Goal: Book appointment/travel/reservation

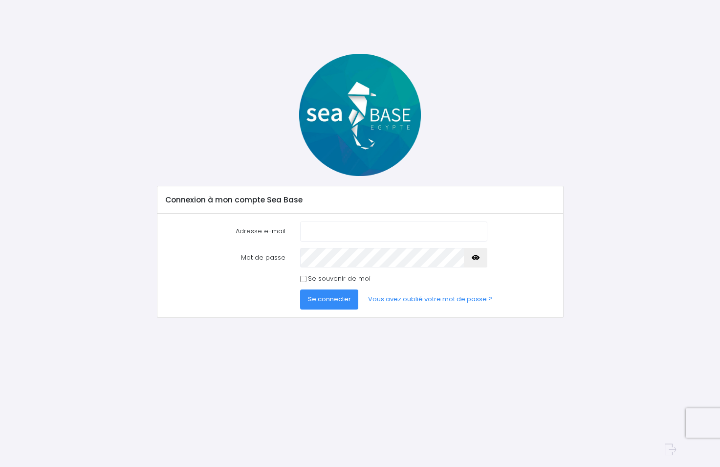
click at [352, 236] on input "Adresse e-mail" at bounding box center [394, 232] width 188 height 20
type input "[EMAIL_ADDRESS][DOMAIN_NAME]"
click at [300, 289] on button "Se connecter" at bounding box center [329, 299] width 59 height 20
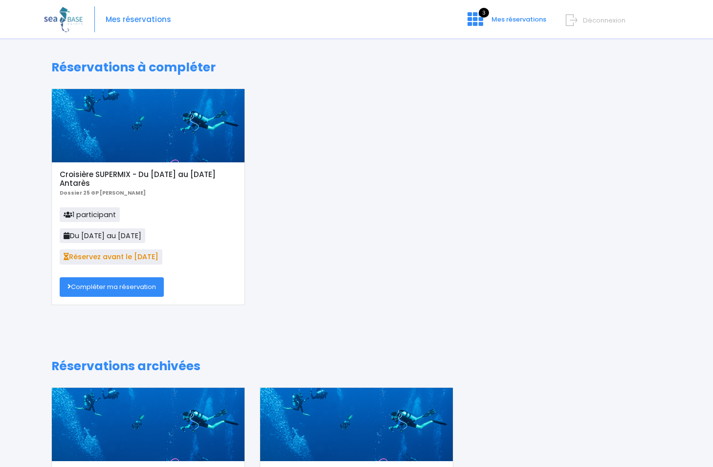
click at [113, 286] on link "Compléter ma réservation" at bounding box center [112, 287] width 104 height 20
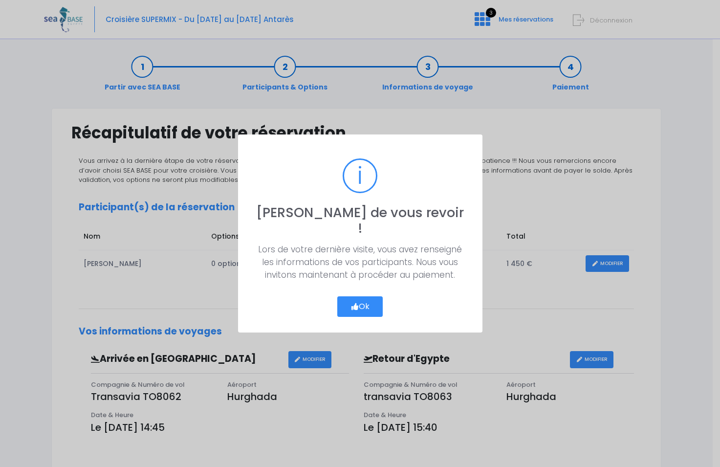
click at [372, 300] on button "Ok" at bounding box center [360, 306] width 46 height 21
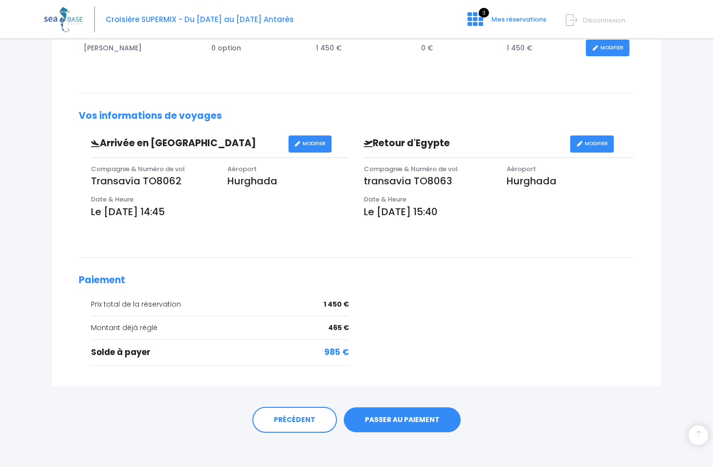
scroll to position [221, 0]
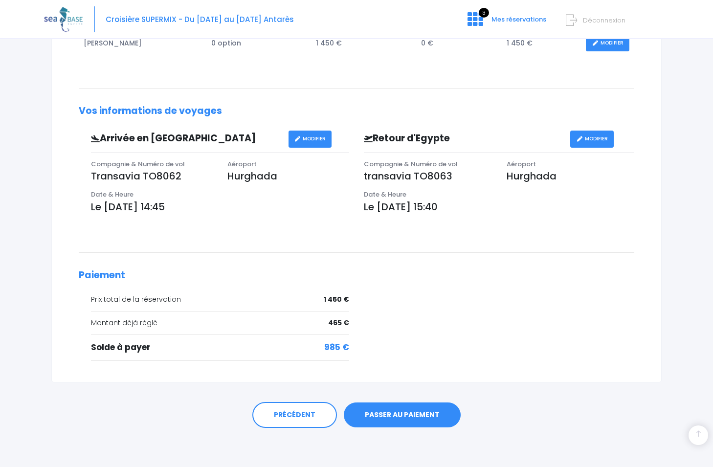
click at [400, 414] on link "PASSER AU PAIEMENT" at bounding box center [402, 414] width 117 height 25
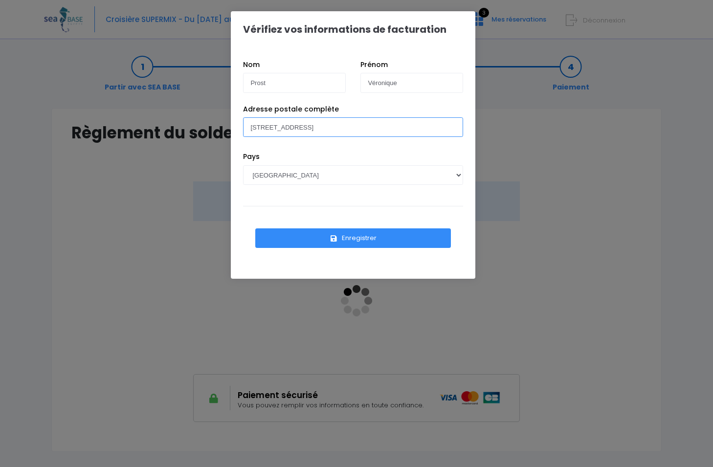
drag, startPoint x: 401, startPoint y: 136, endPoint x: 126, endPoint y: 133, distance: 275.8
click at [126, 133] on div "Vérifiez vos informations de facturation Nom Prost Prénom Véronique Pays AFGHAN…" at bounding box center [356, 233] width 713 height 467
type input "58 boulevard Joseph Bédier 49000 ANGERS"
click at [432, 154] on div "Pays AFGHANISTAN AFRIQUE DU SUD ÅLAND, ÎLES ALBANIE ALGÉRIE ALLEMAGNE ANDORRE A…" at bounding box center [353, 176] width 235 height 48
click at [351, 240] on button "Enregistrer" at bounding box center [353, 238] width 196 height 20
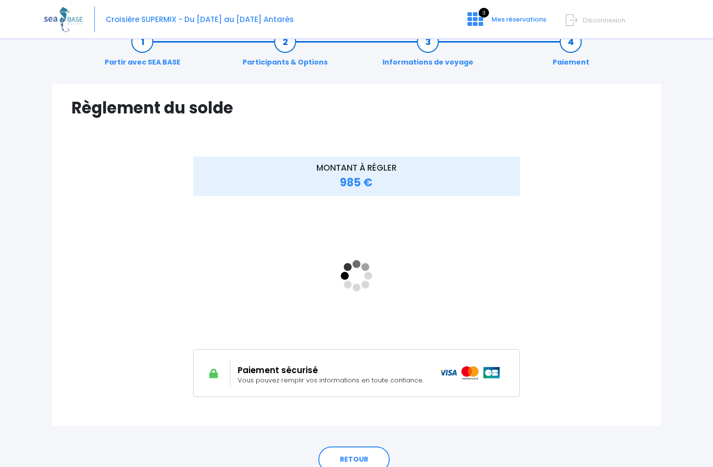
scroll to position [49, 0]
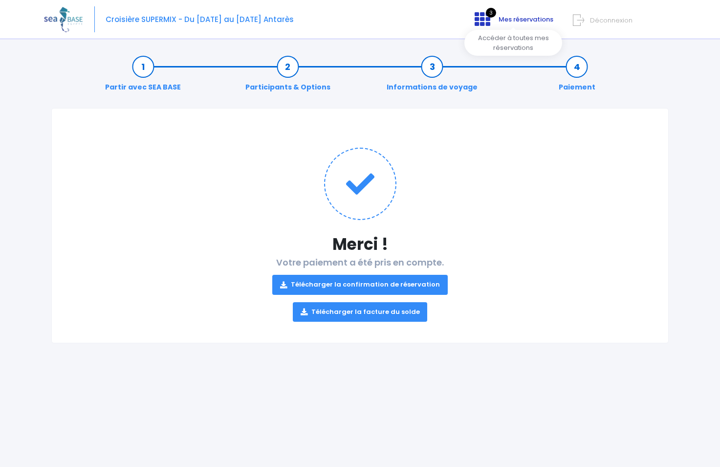
click at [491, 15] on span "3" at bounding box center [491, 13] width 10 height 10
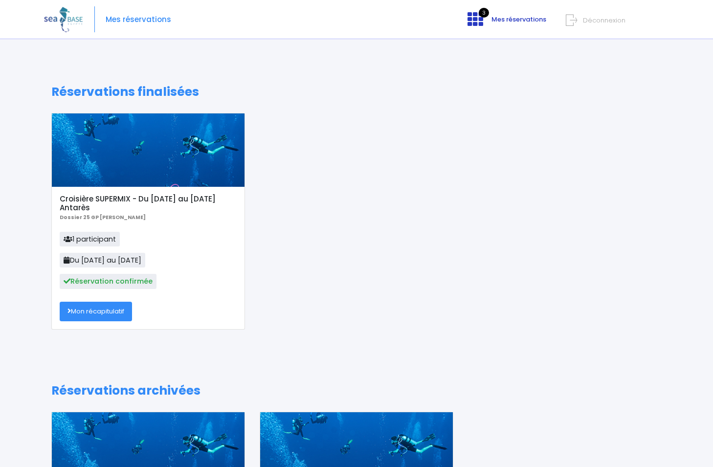
click at [515, 15] on span "Mes réservations" at bounding box center [518, 19] width 55 height 9
click at [65, 20] on img at bounding box center [63, 19] width 39 height 25
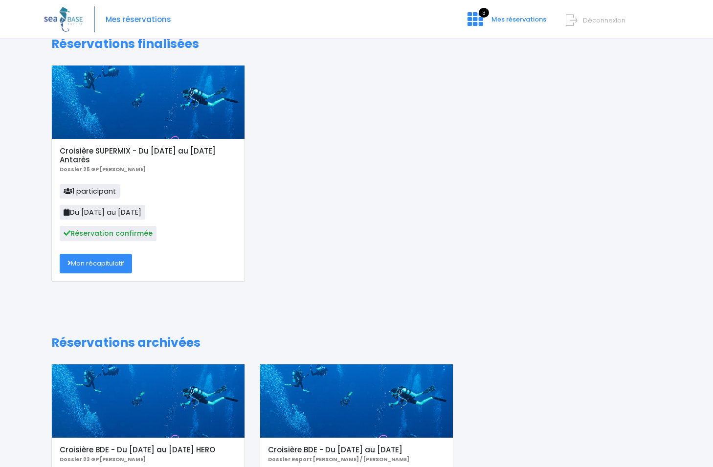
scroll to position [49, 0]
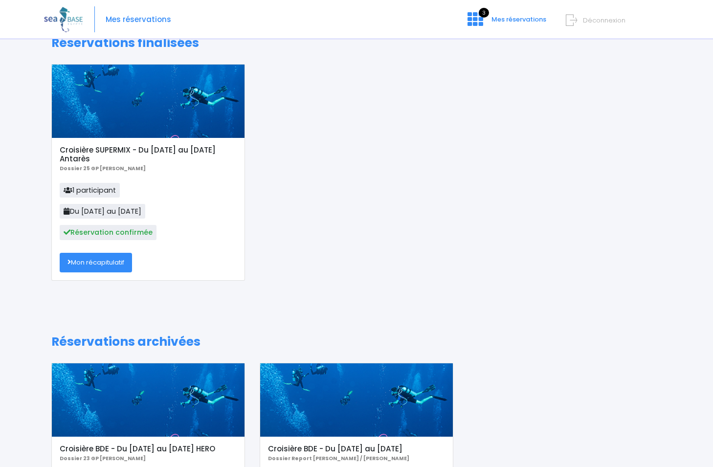
click at [102, 262] on link "Mon récapitulatif" at bounding box center [96, 263] width 72 height 20
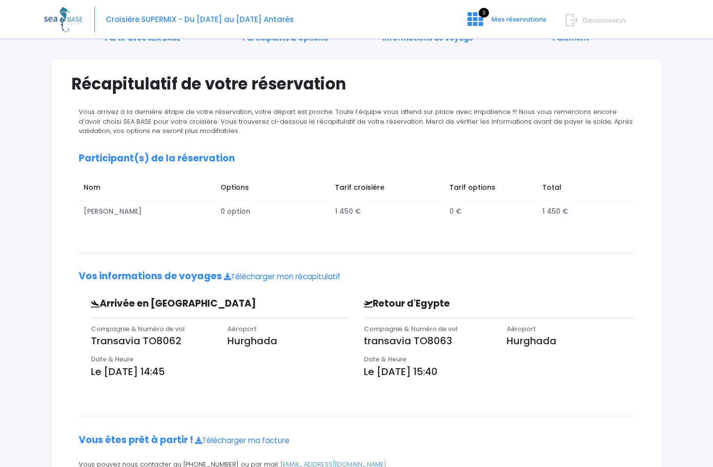
scroll to position [97, 0]
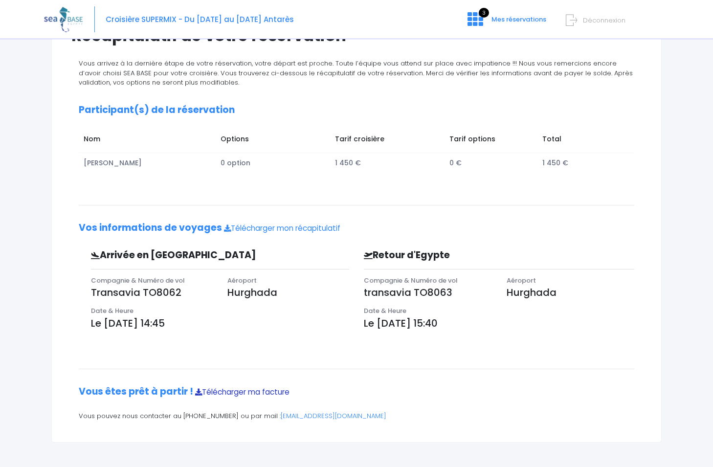
click at [254, 391] on link "Télécharger ma facture" at bounding box center [242, 392] width 94 height 10
